Goal: Task Accomplishment & Management: Complete application form

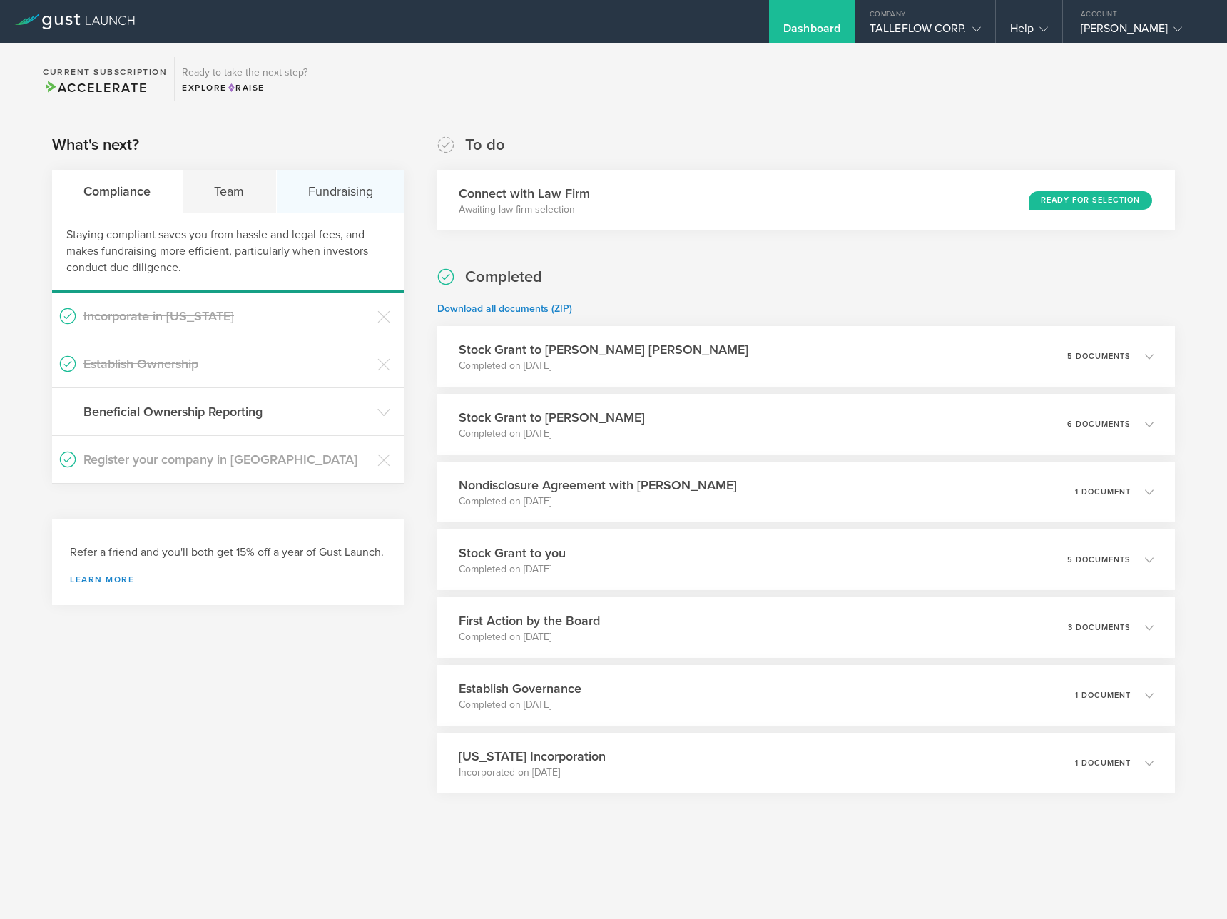
click at [347, 196] on div "Fundraising" at bounding box center [341, 191] width 128 height 43
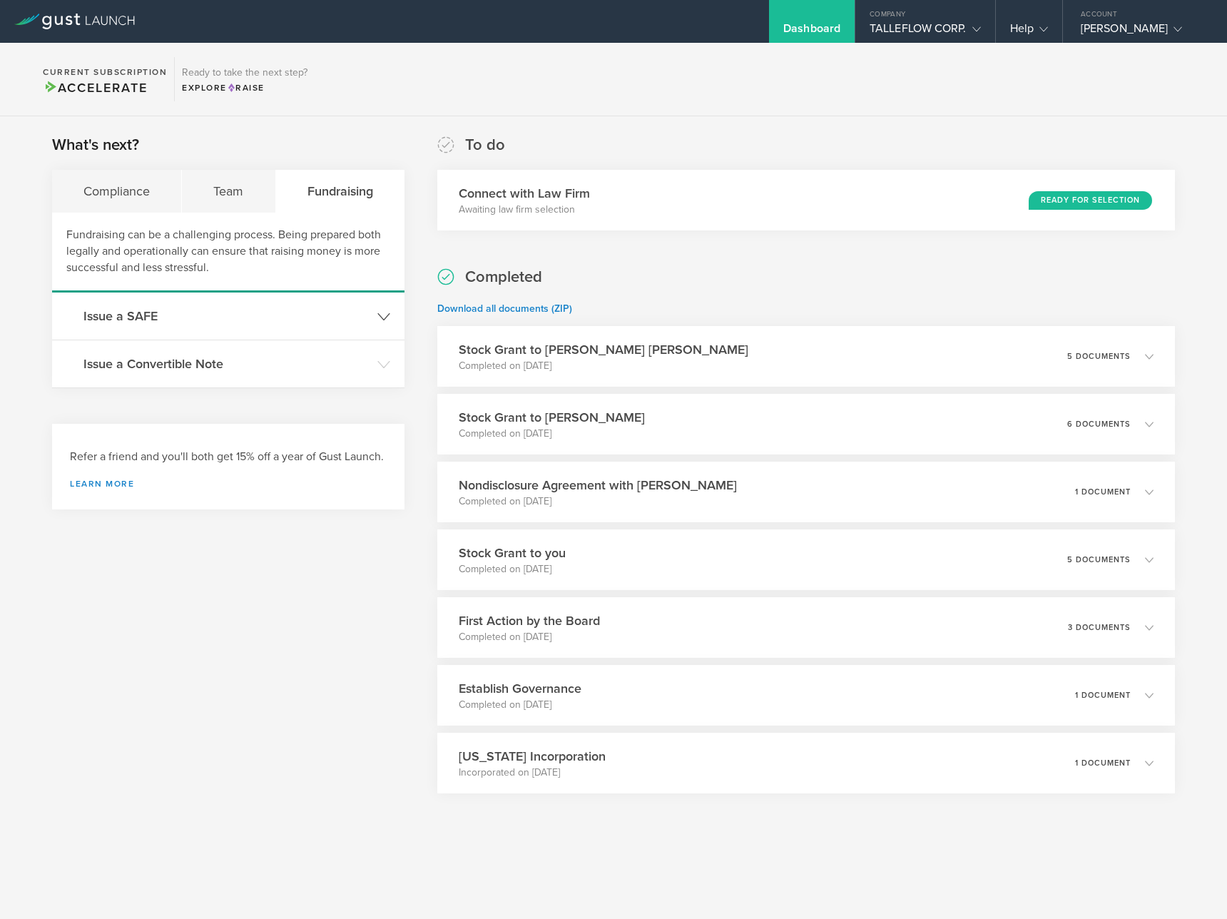
click at [285, 317] on h3 "Issue a SAFE" at bounding box center [226, 316] width 287 height 19
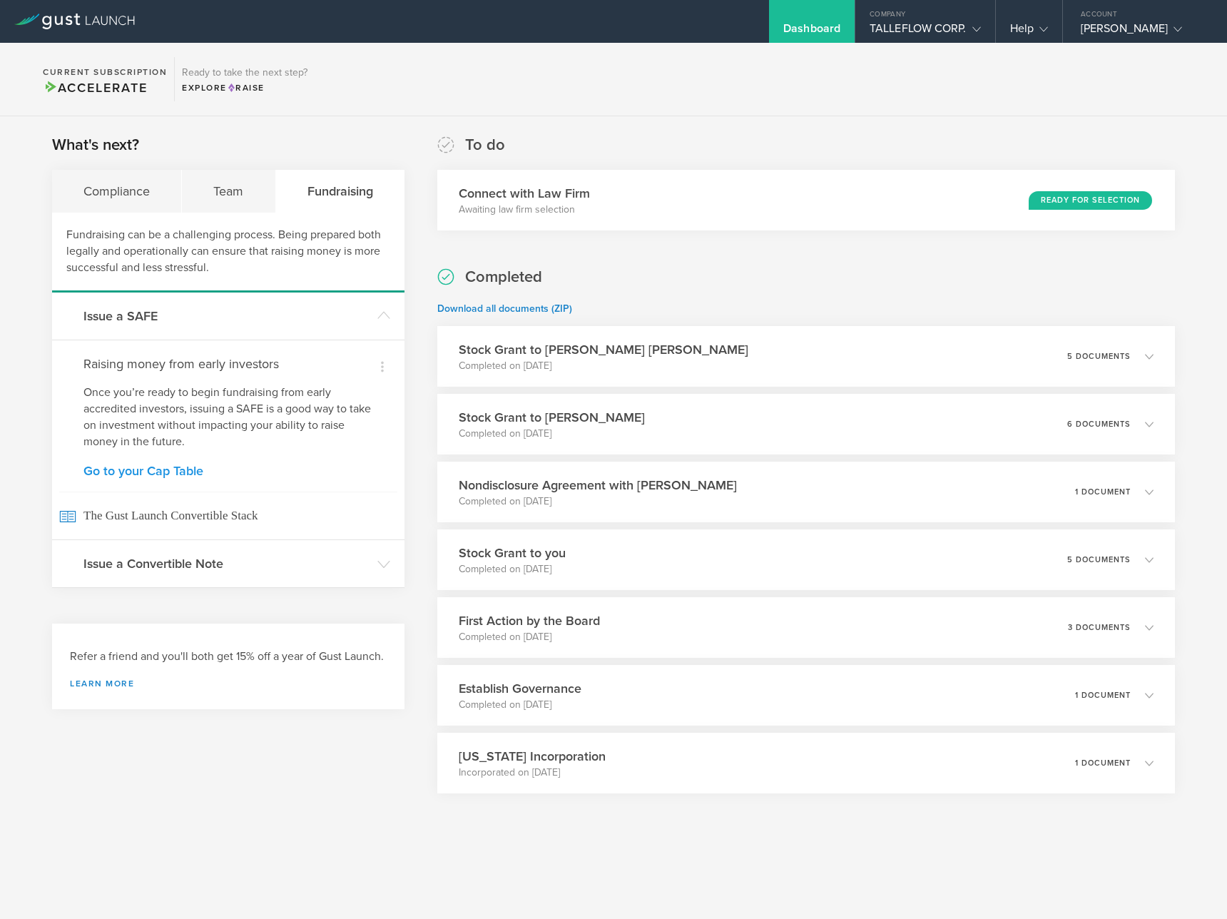
click at [193, 474] on link "Go to your Cap Table" at bounding box center [228, 470] width 290 height 13
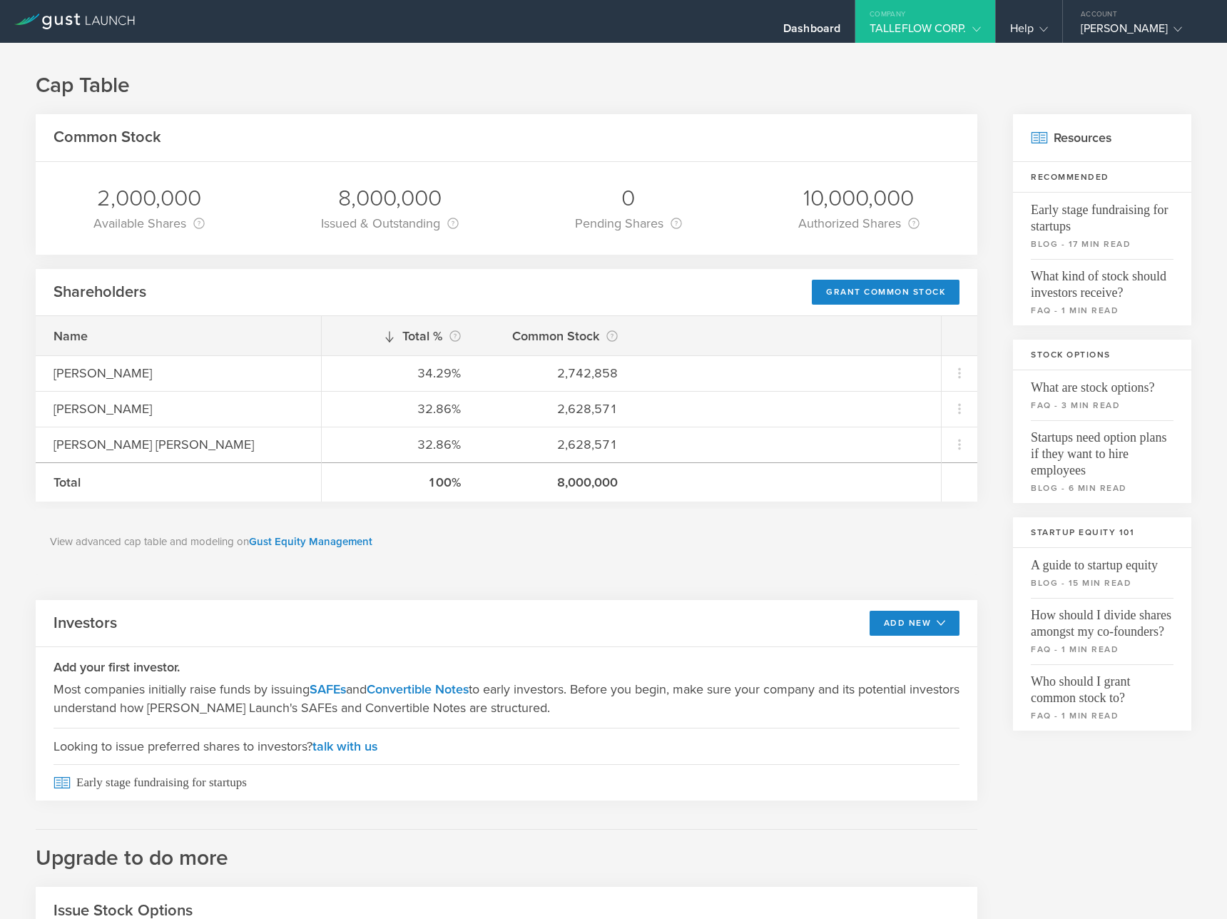
scroll to position [201, 0]
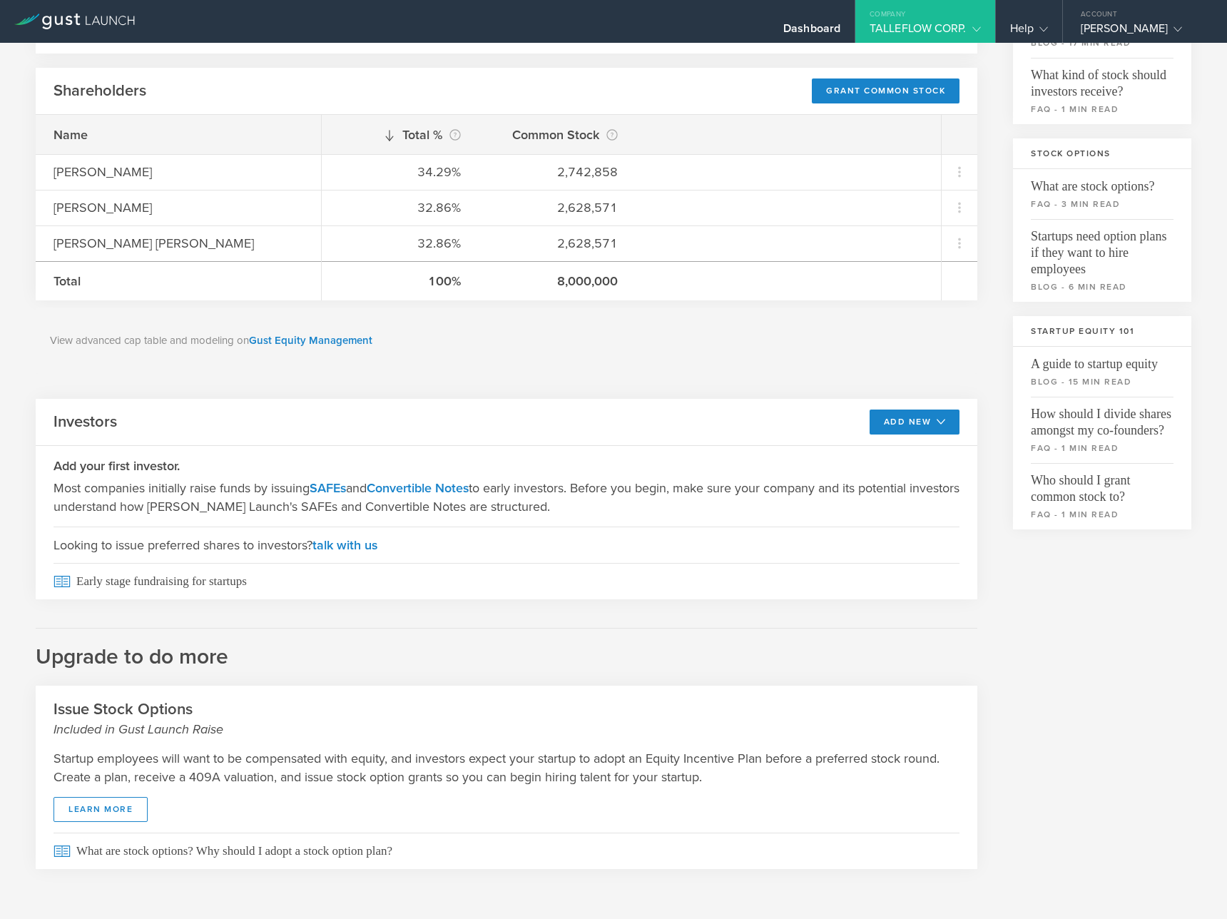
click at [890, 434] on div "Investors Add New SAFE Convertible Note" at bounding box center [507, 423] width 942 height 48
click at [901, 422] on button "Add New" at bounding box center [915, 421] width 91 height 25
click at [892, 452] on li "SAFE" at bounding box center [902, 454] width 103 height 28
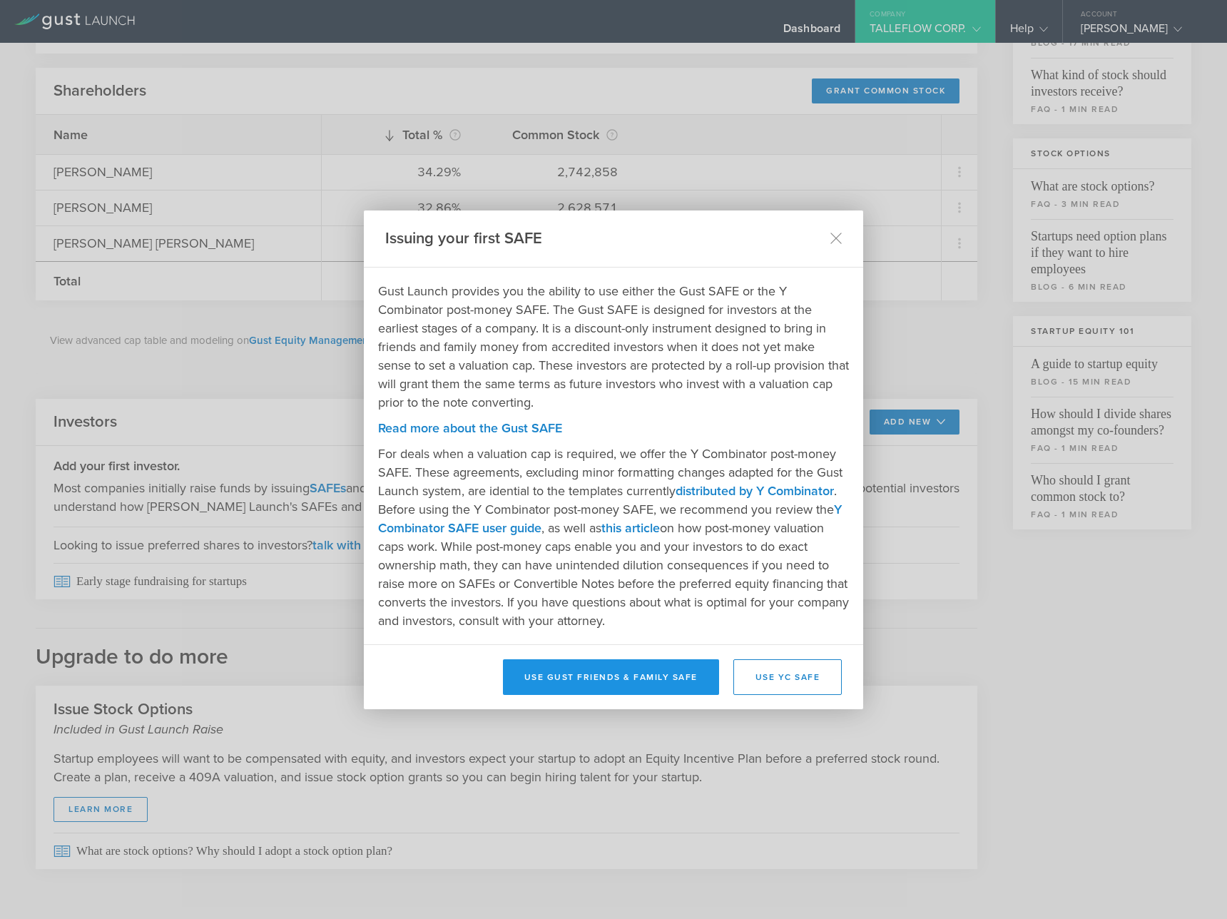
click at [578, 683] on button "Use Gust Friends & Family SAFE" at bounding box center [611, 677] width 216 height 36
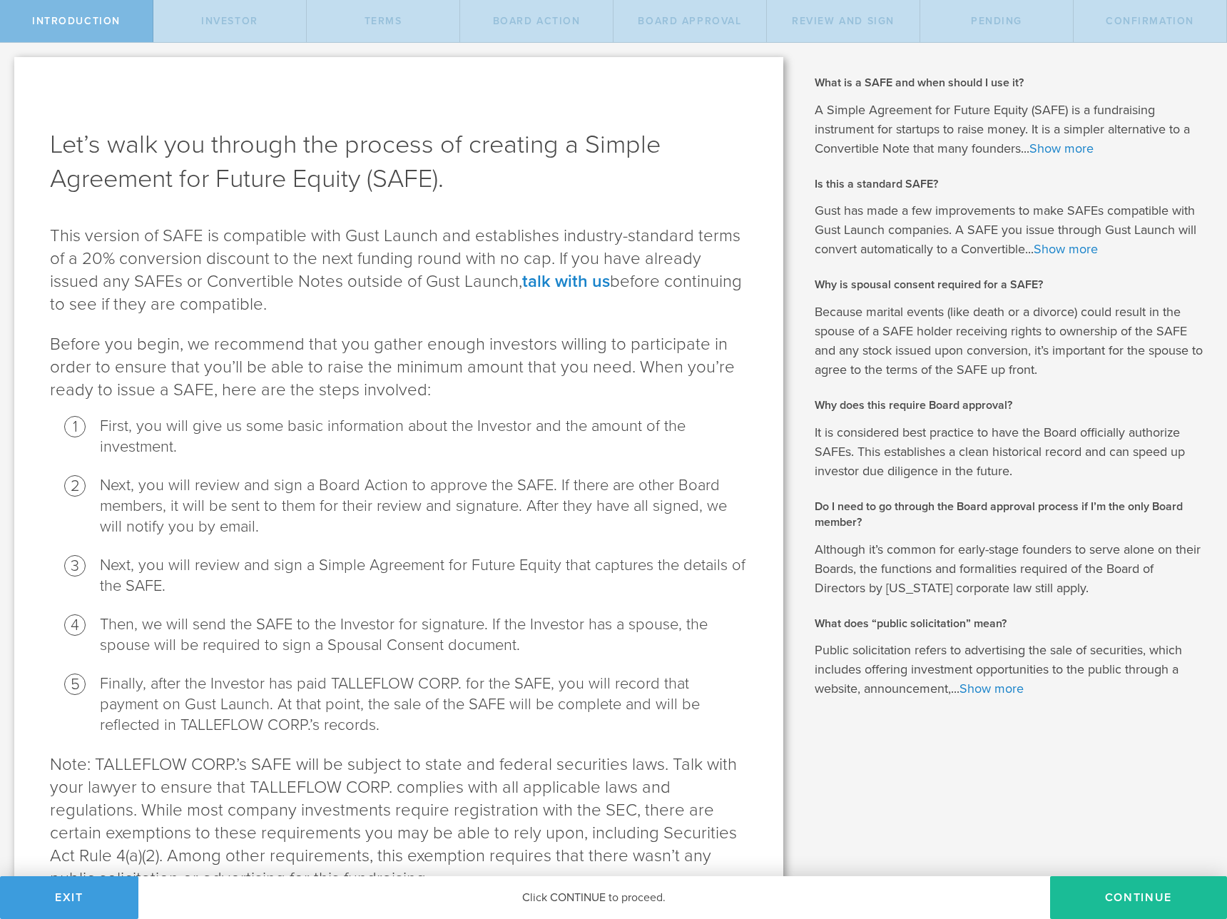
scroll to position [82, 0]
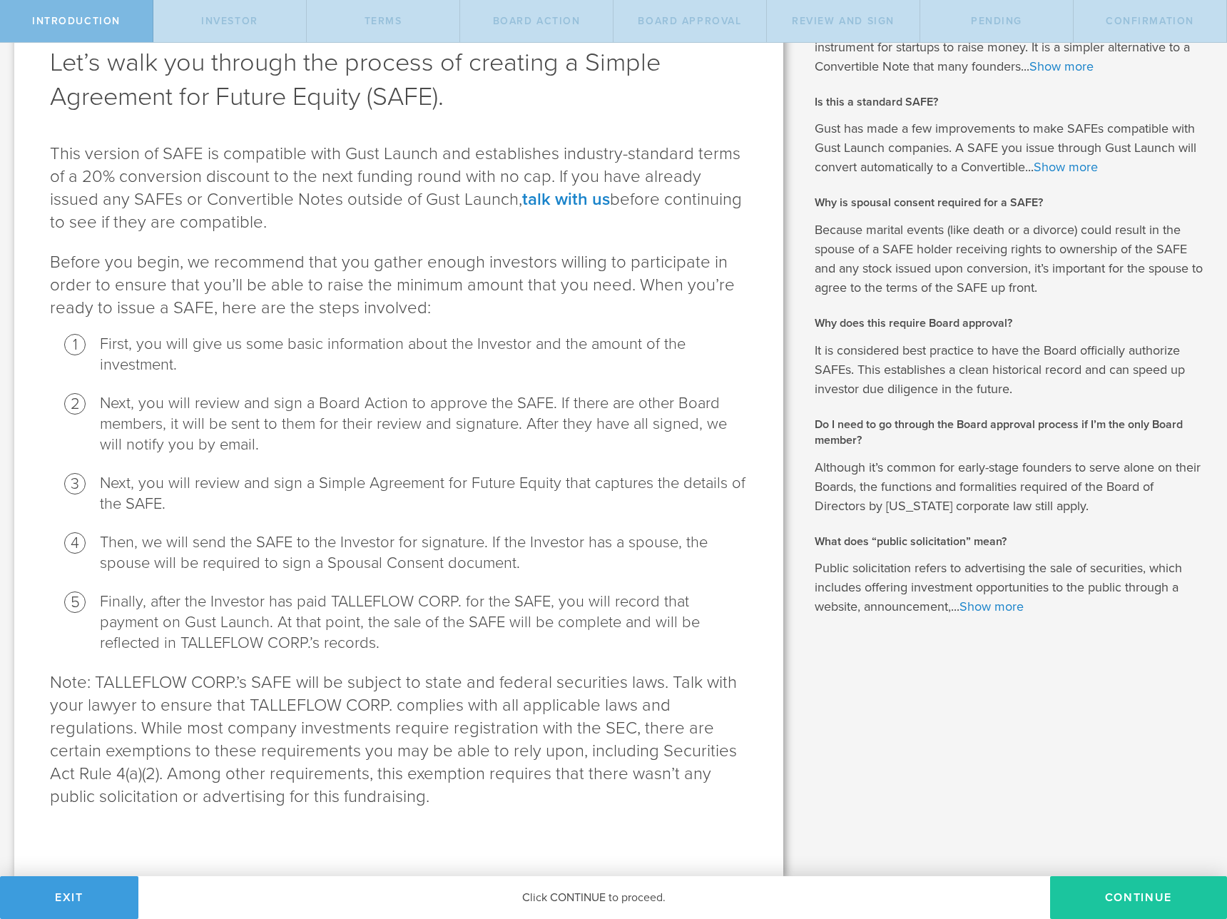
click at [1085, 898] on button "Continue" at bounding box center [1138, 897] width 177 height 43
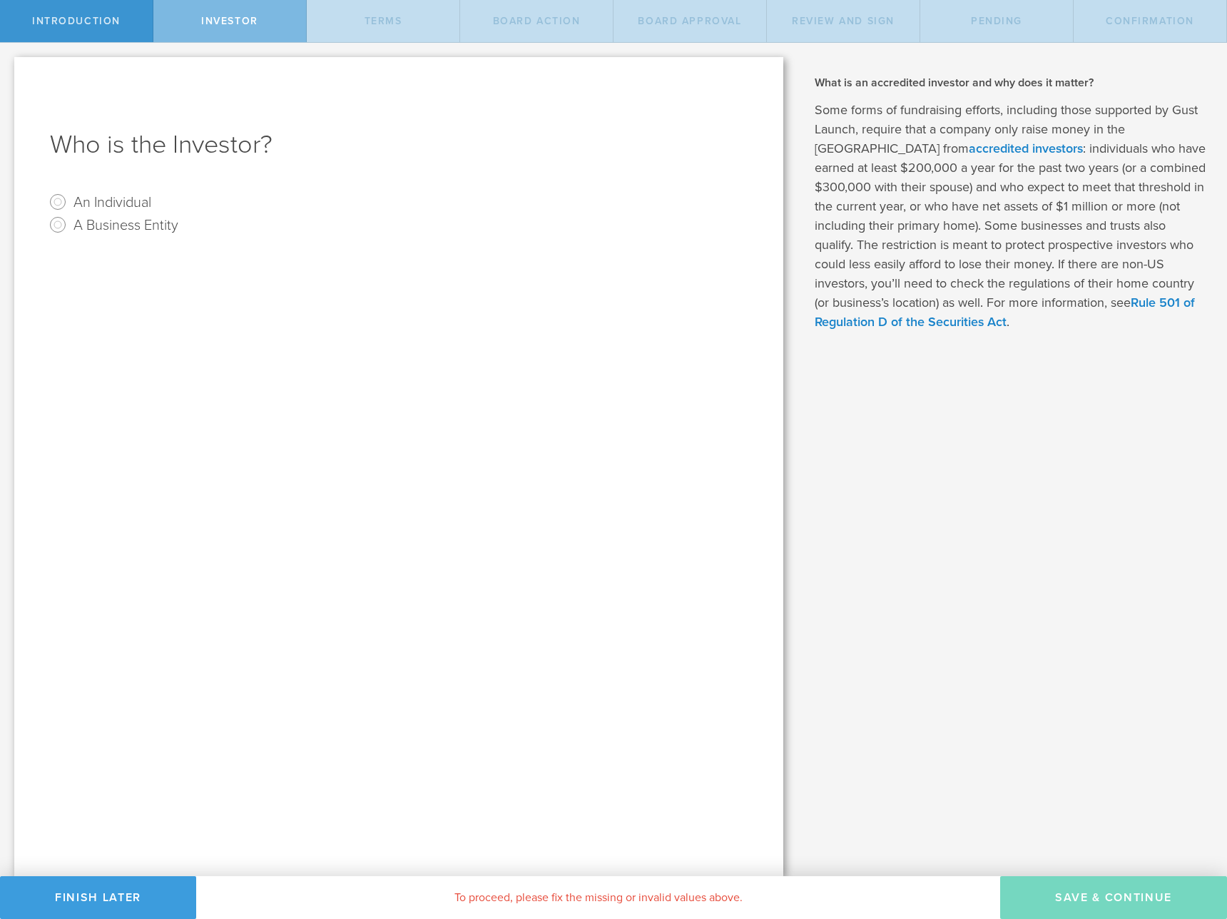
click at [106, 201] on label "An Individual" at bounding box center [112, 201] width 78 height 21
click at [69, 201] on input "An Individual" at bounding box center [57, 201] width 23 height 23
radio input "true"
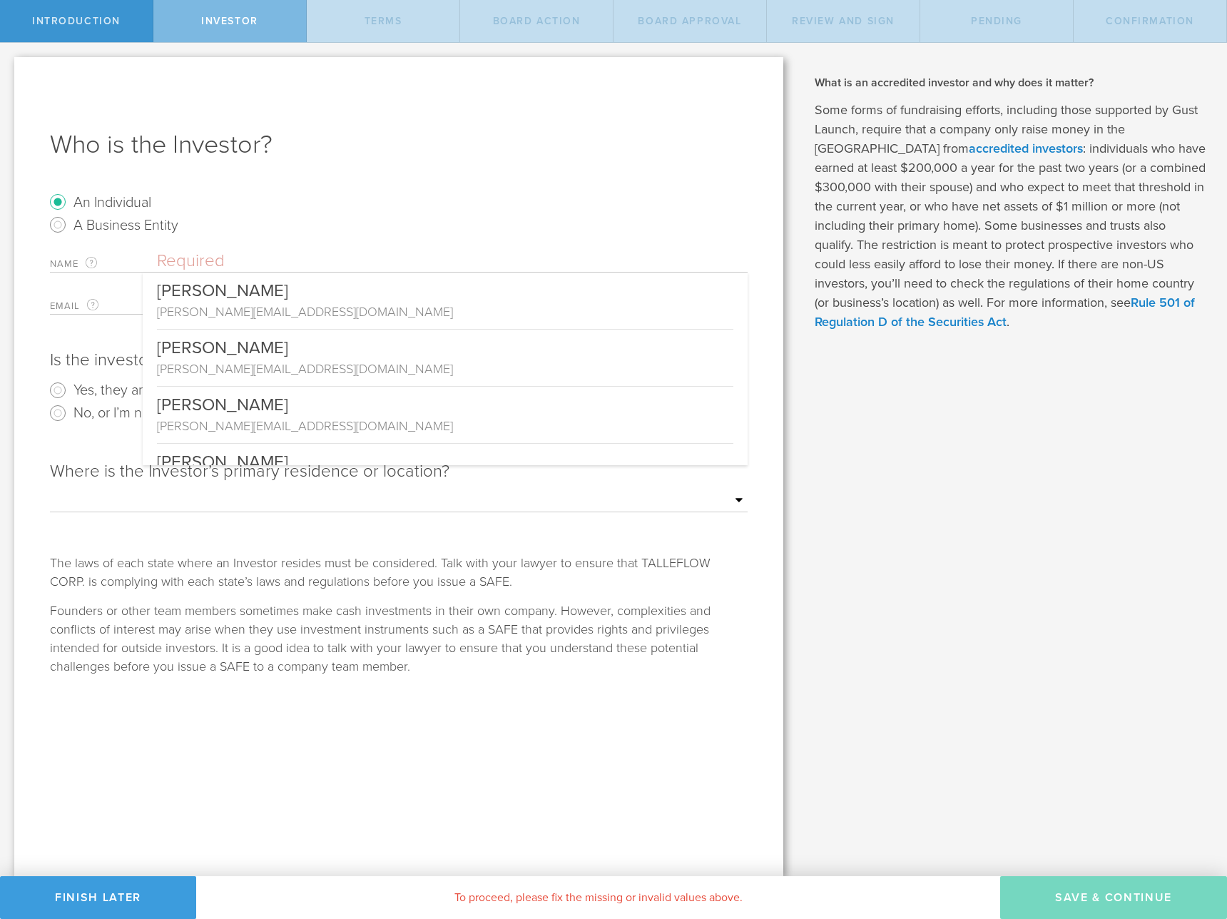
click at [207, 266] on input "text" at bounding box center [452, 260] width 591 height 21
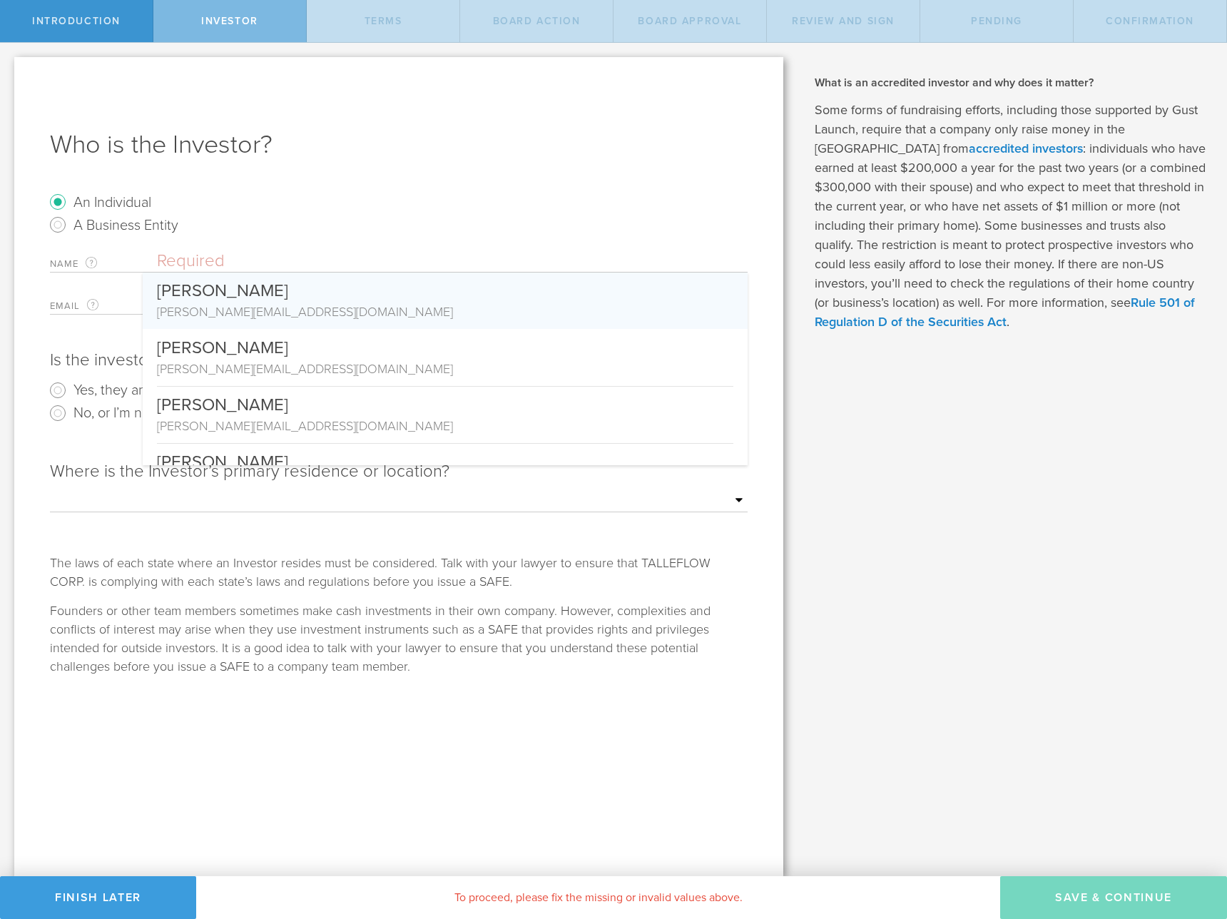
click at [280, 258] on input "text" at bounding box center [452, 260] width 591 height 21
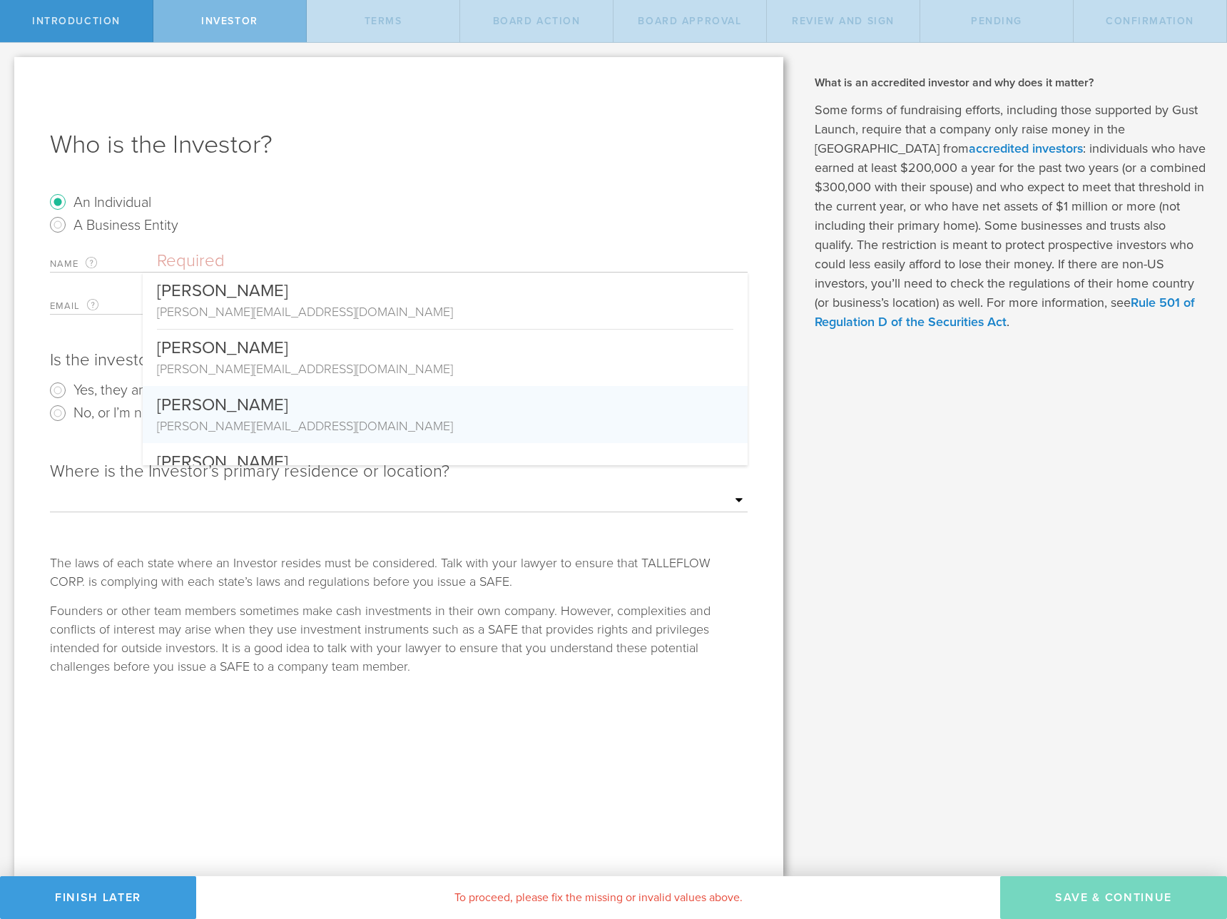
click at [230, 66] on div "Who is the Investor? An Individual A Business Entity Name The first and last na…" at bounding box center [398, 466] width 769 height 819
click at [124, 27] on div "Introduction" at bounding box center [76, 21] width 153 height 42
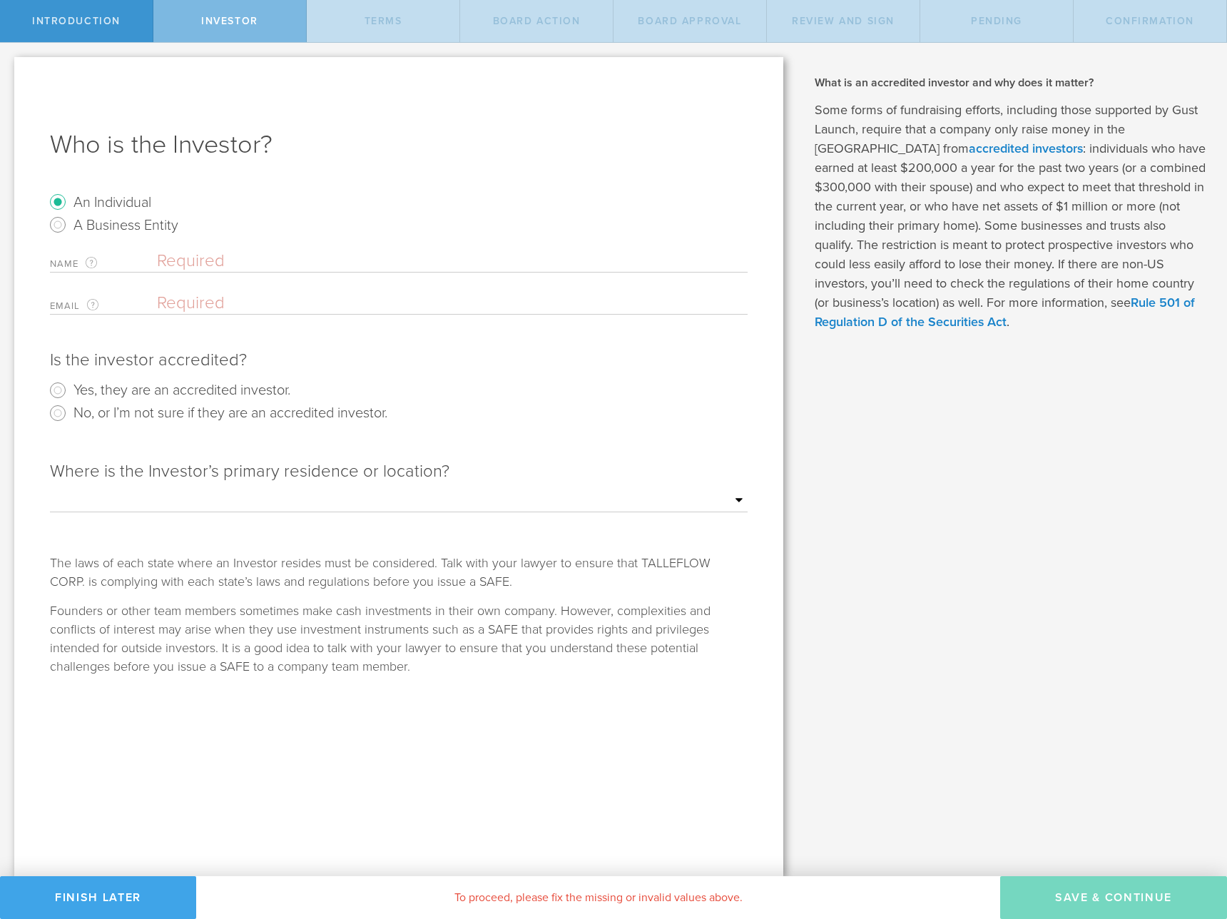
click at [129, 890] on button "Finish Later" at bounding box center [98, 897] width 196 height 43
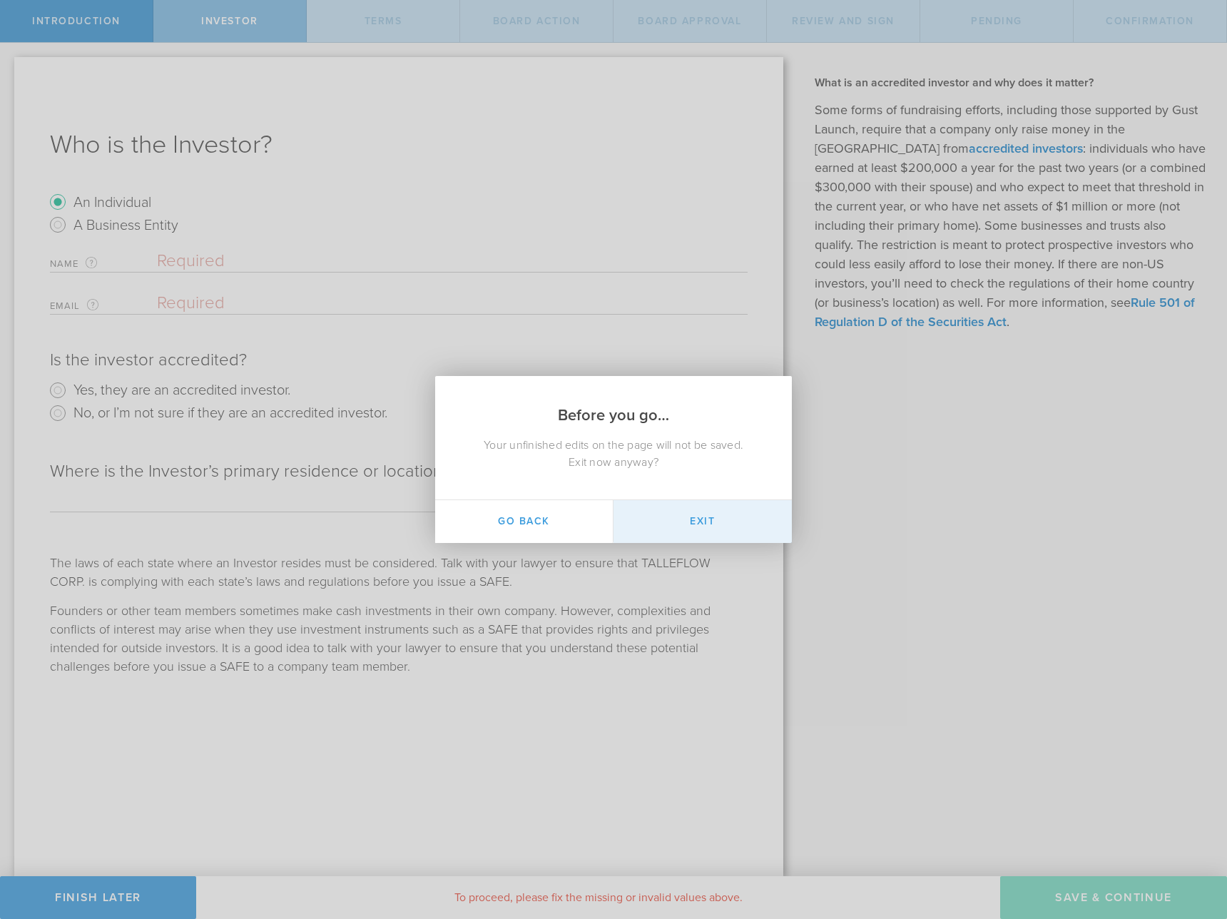
click at [671, 526] on button "Exit" at bounding box center [703, 521] width 178 height 43
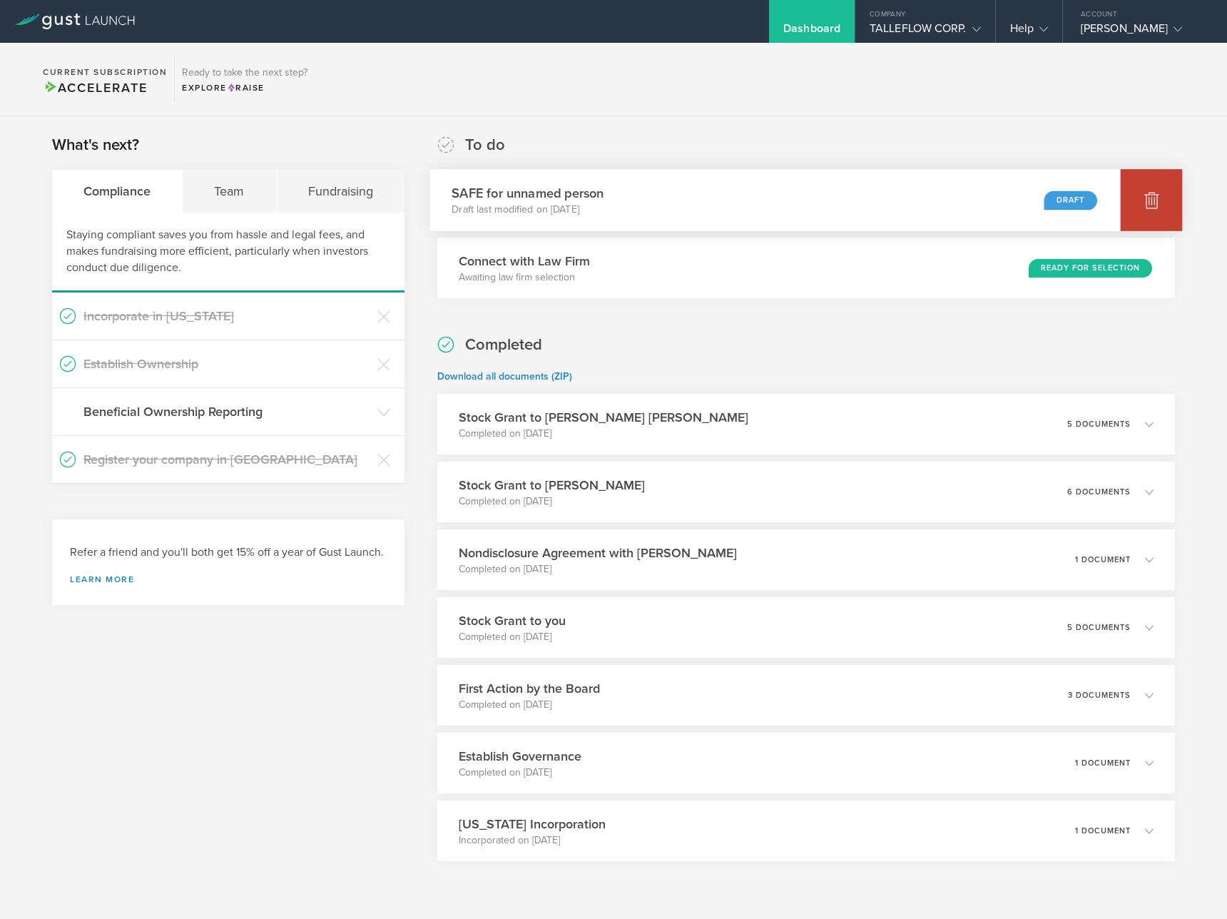
click at [1126, 200] on div at bounding box center [1152, 200] width 62 height 62
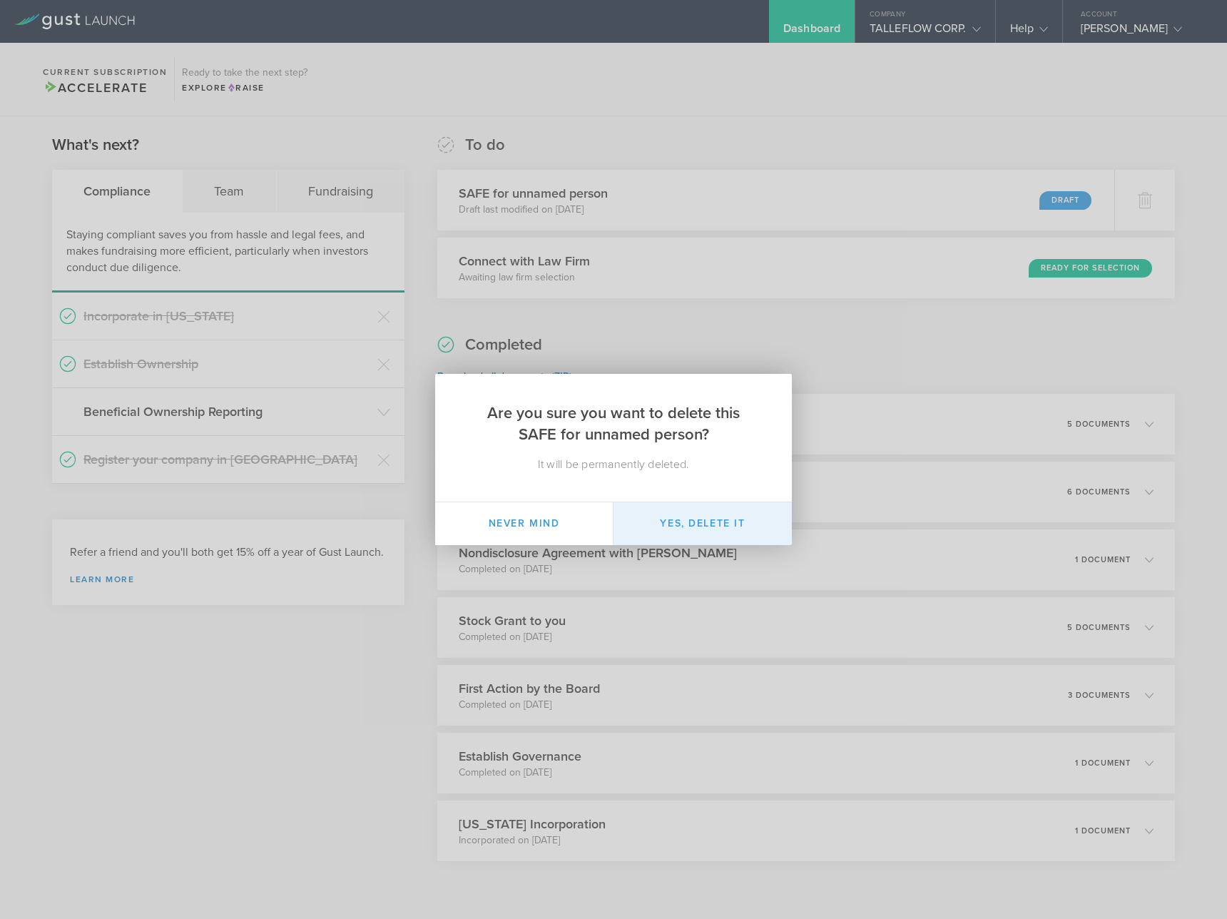
click at [721, 529] on button "Yes, delete it" at bounding box center [703, 523] width 178 height 43
